Goal: Ask a question

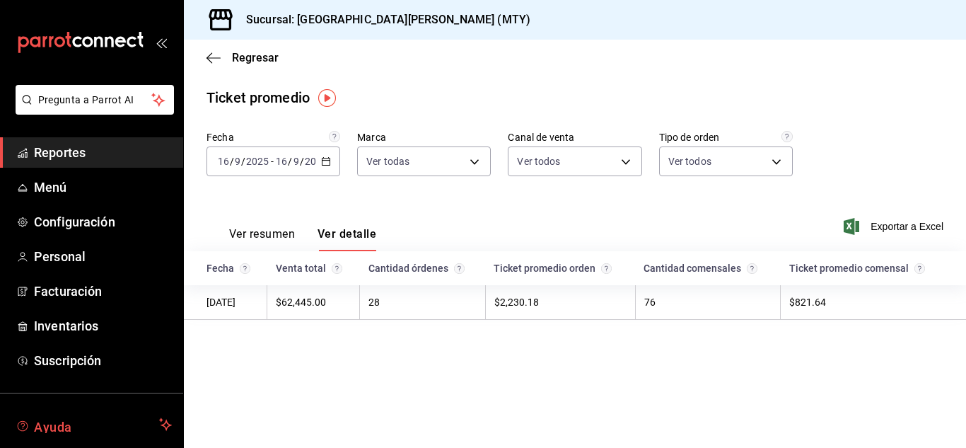
click at [62, 424] on span "Ayuda" at bounding box center [94, 424] width 120 height 17
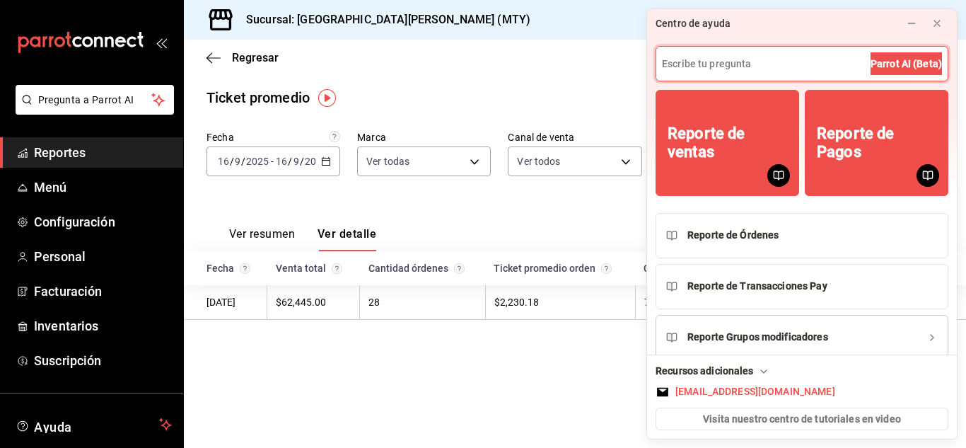
scroll to position [45, 0]
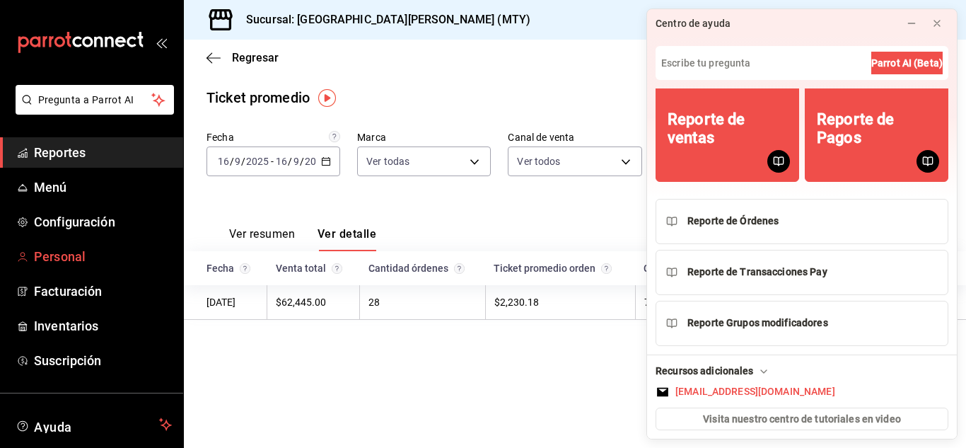
click at [117, 269] on link "Personal" at bounding box center [91, 256] width 183 height 30
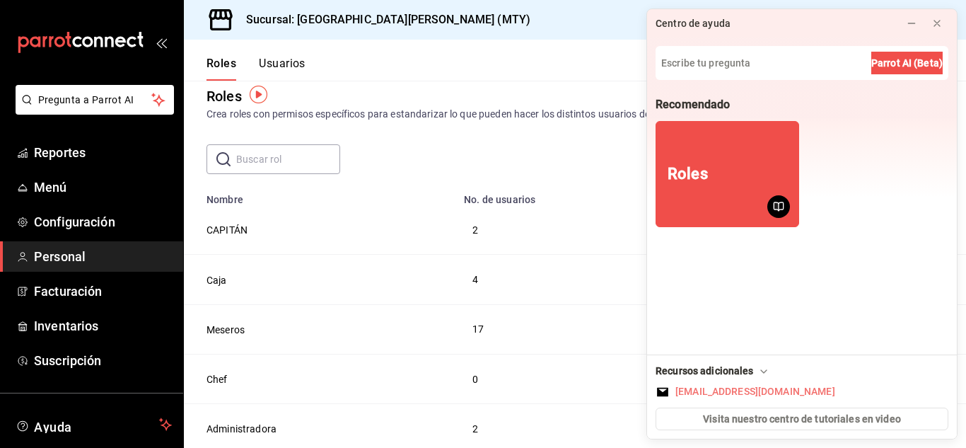
scroll to position [20, 0]
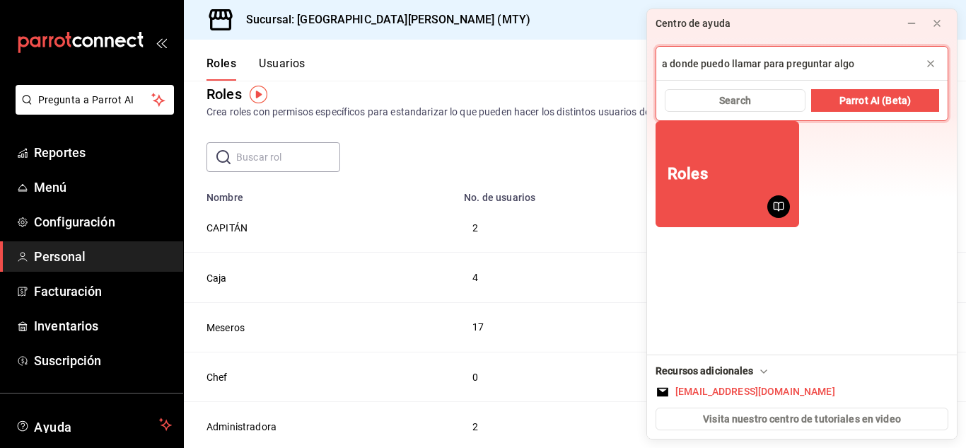
type input "a donde puedo llamar para preguntar algo?"
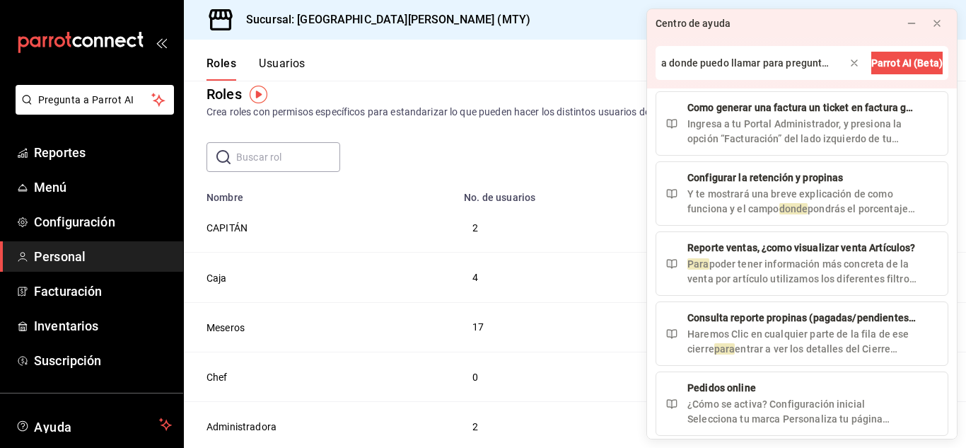
scroll to position [1086, 0]
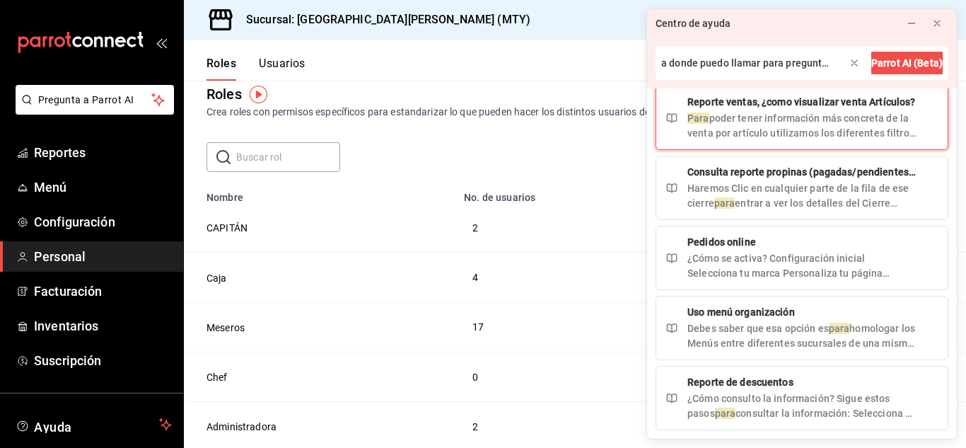
click at [835, 146] on button "Reporte ventas, ¿como visualizar venta Artículos? Para poder tener información …" at bounding box center [802, 118] width 293 height 64
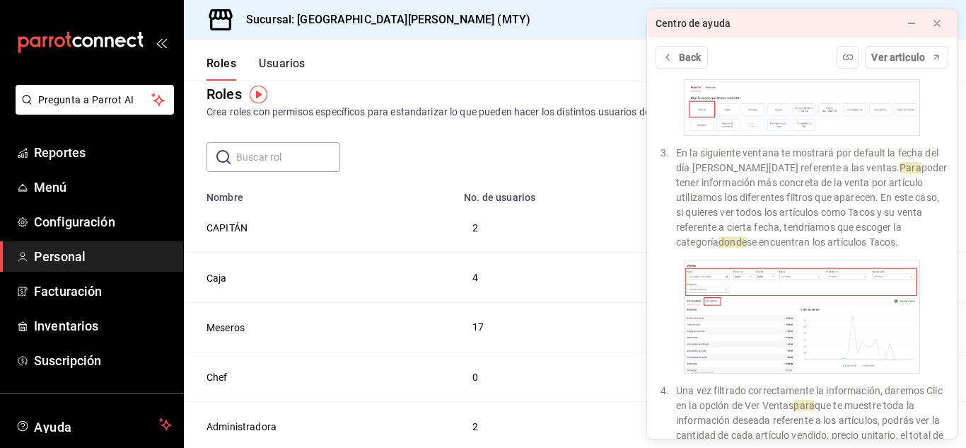
scroll to position [724, 0]
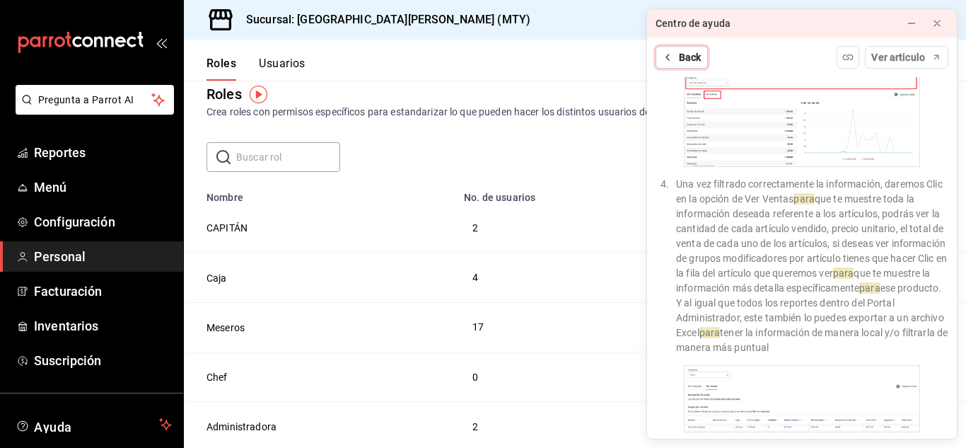
click at [681, 50] on span "Back" at bounding box center [690, 57] width 23 height 15
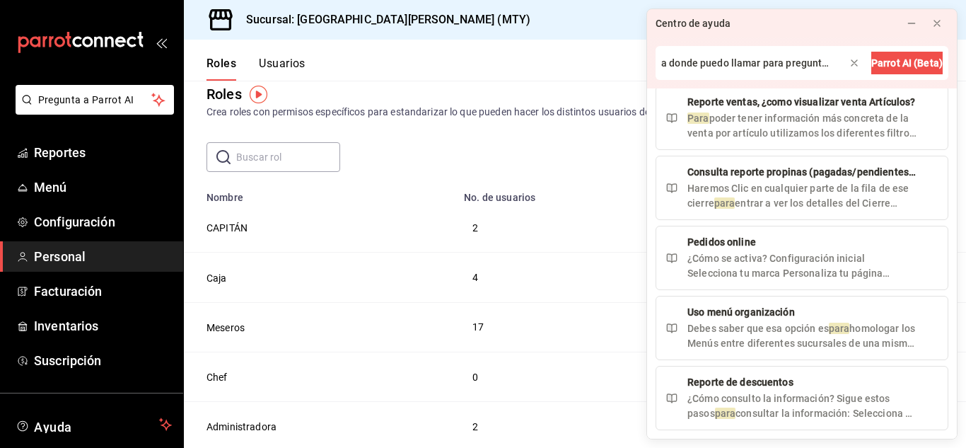
click at [598, 74] on header "Roles Usuarios" at bounding box center [575, 60] width 782 height 41
click at [939, 19] on icon at bounding box center [936, 23] width 11 height 11
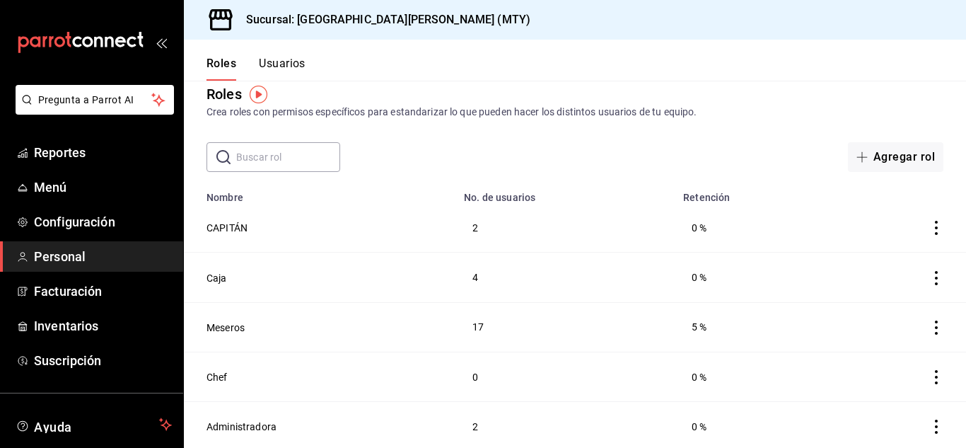
click at [663, 37] on div "Sucursal: [GEOGRAPHIC_DATA][PERSON_NAME] (MTY)" at bounding box center [575, 20] width 782 height 40
click at [163, 428] on icon "mailbox folders" at bounding box center [165, 424] width 13 height 17
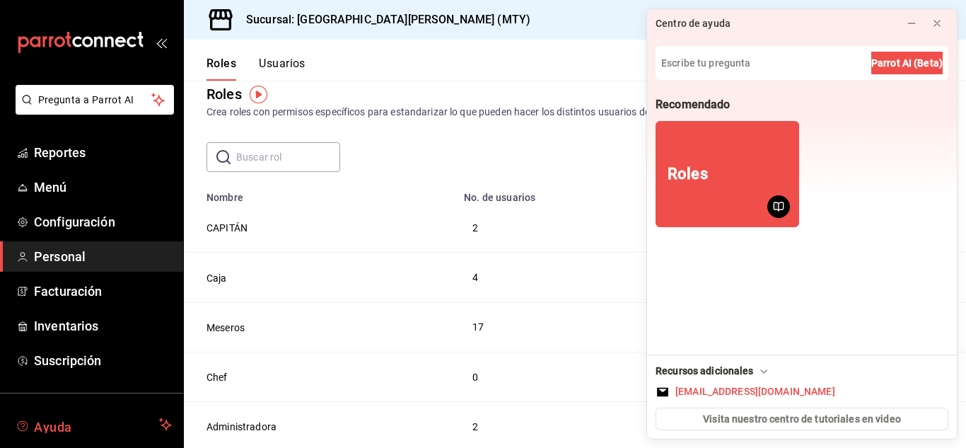
click at [115, 422] on span "Ayuda" at bounding box center [94, 424] width 120 height 17
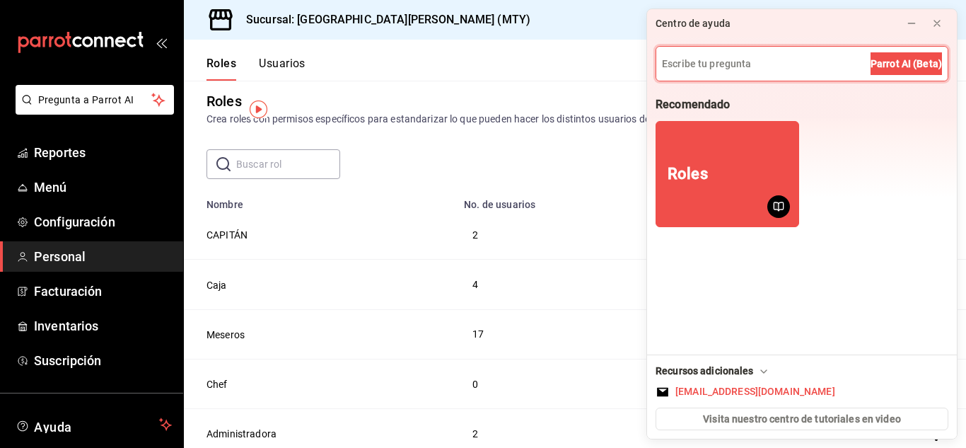
scroll to position [20, 0]
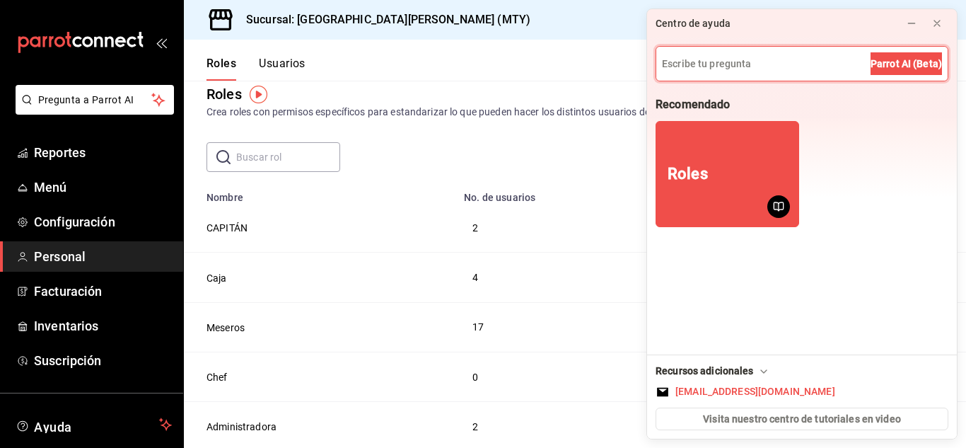
click at [762, 371] on icon at bounding box center [763, 371] width 11 height 11
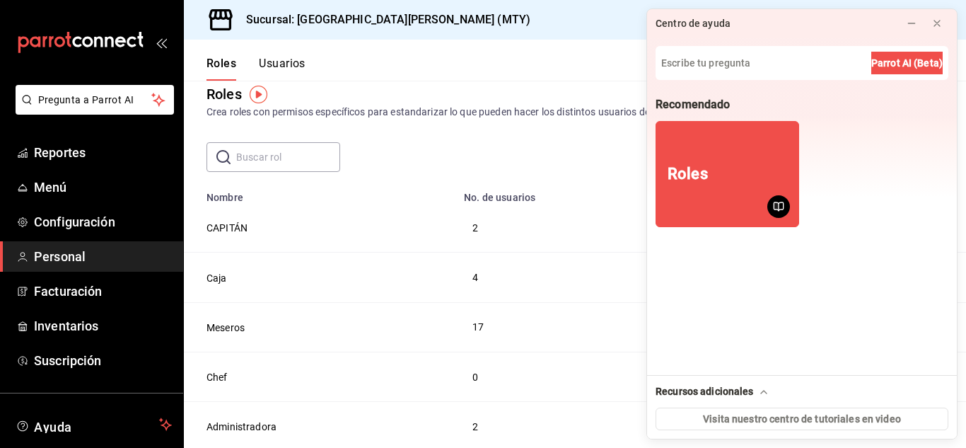
click at [760, 390] on icon at bounding box center [763, 391] width 11 height 11
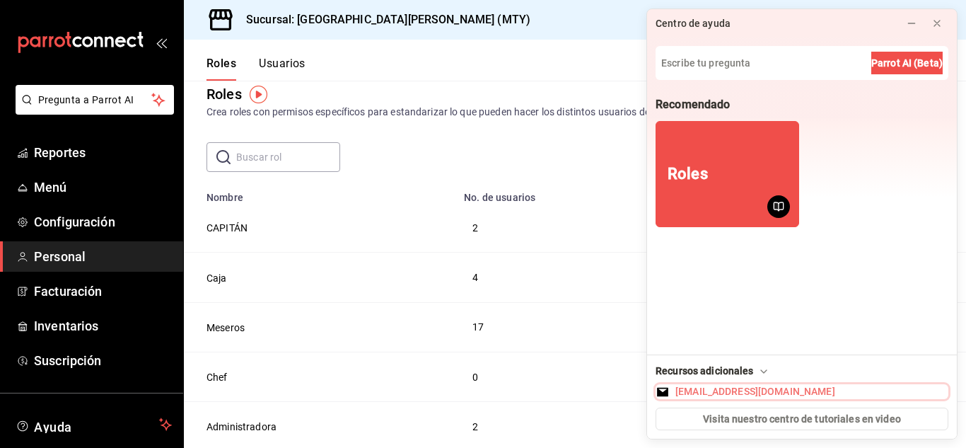
click at [709, 388] on div "[EMAIL_ADDRESS][DOMAIN_NAME]" at bounding box center [755, 391] width 160 height 15
